Goal: Task Accomplishment & Management: Check status

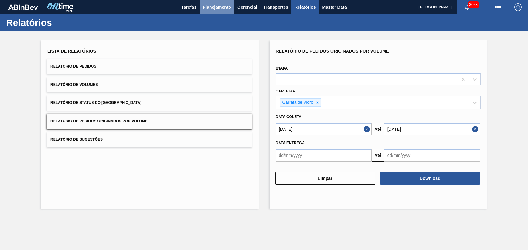
click at [213, 4] on span "Planejamento" at bounding box center [217, 6] width 28 height 7
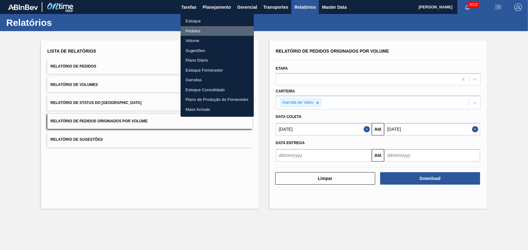
click at [192, 27] on li "Pedidos" at bounding box center [217, 31] width 73 height 10
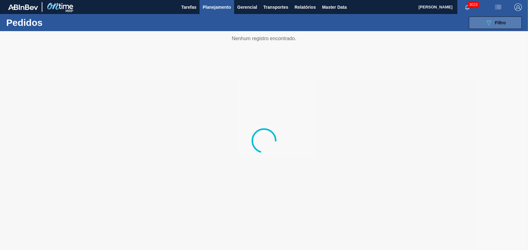
click at [502, 21] on span "Filtro" at bounding box center [500, 22] width 11 height 5
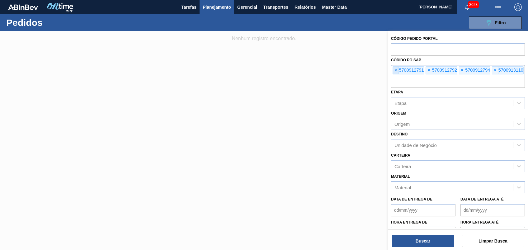
click at [397, 70] on span "×" at bounding box center [396, 70] width 6 height 7
paste input "text"
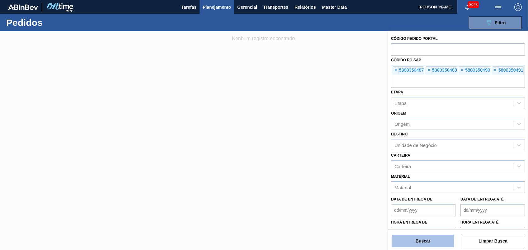
click at [426, 241] on button "Buscar" at bounding box center [423, 241] width 62 height 12
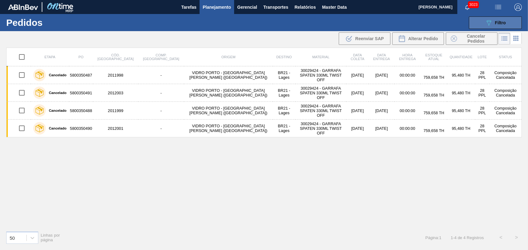
click at [485, 19] on icon "089F7B8B-B2A5-4AFE-B5C0-19BA573D28AC" at bounding box center [488, 22] width 7 height 7
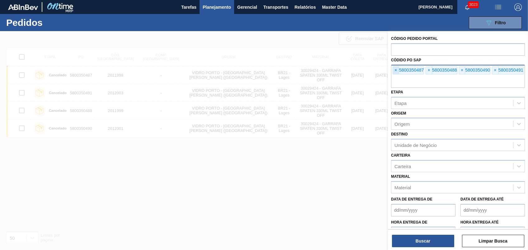
click at [397, 69] on span "×" at bounding box center [396, 70] width 6 height 7
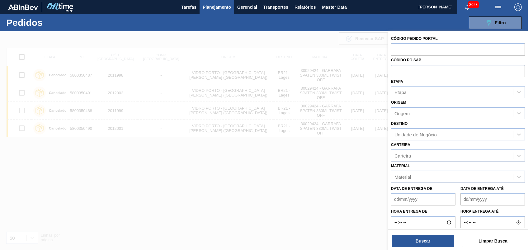
click at [397, 69] on input "text" at bounding box center [458, 71] width 134 height 12
paste input "text"
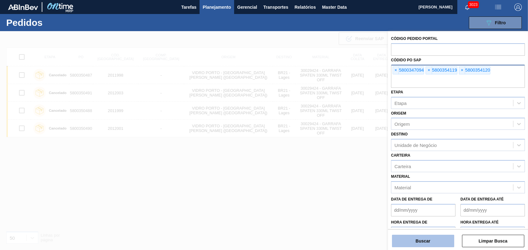
click at [424, 238] on button "Buscar" at bounding box center [423, 241] width 62 height 12
